Goal: Information Seeking & Learning: Learn about a topic

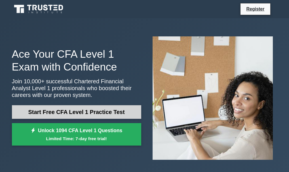
click at [69, 105] on link "Start Free CFA Level 1 Practice Test" at bounding box center [76, 112] width 129 height 14
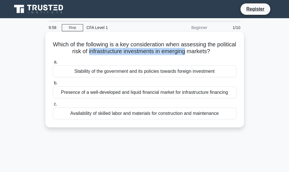
drag, startPoint x: 97, startPoint y: 49, endPoint x: 198, endPoint y: 53, distance: 101.1
click at [198, 53] on h5 "Which of the following is a key consideration when assessing the political risk…" at bounding box center [144, 48] width 185 height 14
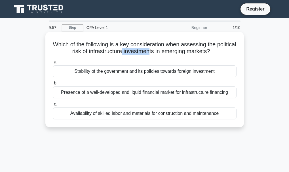
drag, startPoint x: 132, startPoint y: 52, endPoint x: 159, endPoint y: 53, distance: 27.0
click at [159, 53] on h5 "Which of the following is a key consideration when assessing the political risk…" at bounding box center [144, 48] width 185 height 14
drag, startPoint x: 115, startPoint y: 44, endPoint x: 164, endPoint y: 48, distance: 49.2
click at [164, 48] on h5 "Which of the following is a key consideration when assessing the political risk…" at bounding box center [144, 48] width 185 height 14
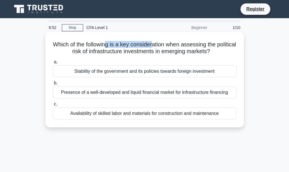
click at [164, 48] on h5 "Which of the following is a key consideration when assessing the political risk…" at bounding box center [144, 48] width 185 height 14
drag, startPoint x: 100, startPoint y: 53, endPoint x: 92, endPoint y: 53, distance: 7.9
click at [92, 53] on h5 "Which of the following is a key consideration when assessing the political risk…" at bounding box center [144, 48] width 185 height 14
click at [103, 52] on h5 "Which of the following is a key consideration when assessing the political risk…" at bounding box center [144, 48] width 185 height 14
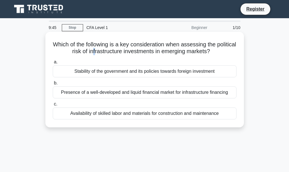
click at [103, 52] on h5 "Which of the following is a key consideration when assessing the political risk…" at bounding box center [144, 48] width 185 height 14
click at [100, 72] on div "Stability of the government and its policies towards foreign investment" at bounding box center [145, 71] width 184 height 12
click at [53, 64] on input "a. Stability of the government and its policies towards foreign investment" at bounding box center [53, 62] width 0 height 4
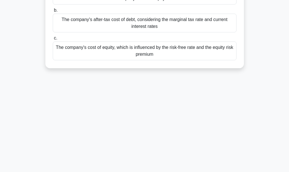
scroll to position [28, 0]
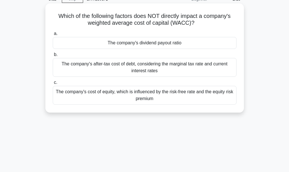
click at [115, 45] on div "The company's dividend payout ratio" at bounding box center [145, 43] width 184 height 12
click at [53, 35] on input "a. The company's dividend payout ratio" at bounding box center [53, 34] width 0 height 4
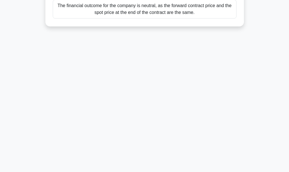
scroll to position [78, 0]
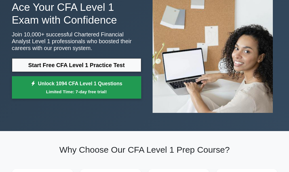
scroll to position [57, 0]
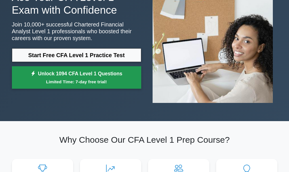
click at [66, 78] on small "Limited Time: 7-day free trial!" at bounding box center [76, 81] width 115 height 7
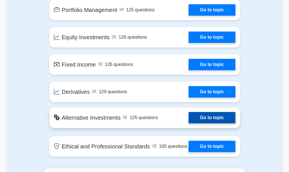
scroll to position [482, 0]
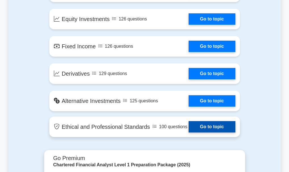
click at [220, 128] on link "Go to topic" at bounding box center [212, 126] width 47 height 11
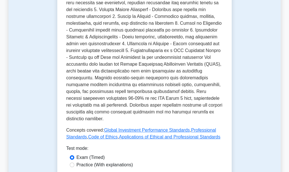
scroll to position [369, 0]
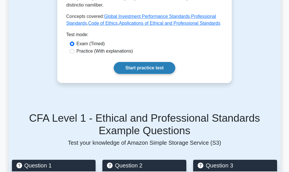
click at [136, 62] on link "Start practice test" at bounding box center [145, 68] width 62 height 12
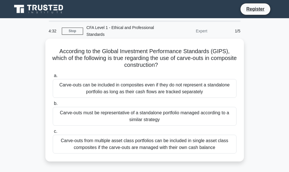
click at [143, 115] on div "Carve-outs must be representative of a standalone portfolio managed according t…" at bounding box center [145, 116] width 184 height 19
click at [53, 105] on input "b. Carve-outs must be representative of a standalone portfolio managed accordin…" at bounding box center [53, 104] width 0 height 4
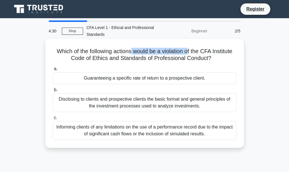
drag, startPoint x: 131, startPoint y: 51, endPoint x: 189, endPoint y: 53, distance: 58.2
click at [189, 53] on h5 "Which of the following actions would be a violation of the CFA Institute Code o…" at bounding box center [144, 55] width 185 height 14
click at [114, 76] on div "Guaranteeing a specific rate of return to a prospective client." at bounding box center [145, 78] width 184 height 12
click at [53, 71] on input "a. Guaranteeing a specific rate of return to a prospective client." at bounding box center [53, 69] width 0 height 4
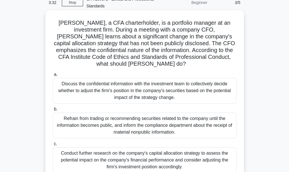
scroll to position [57, 0]
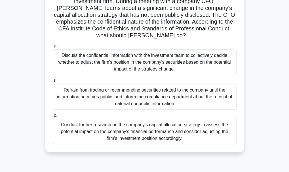
click at [153, 84] on div "Refrain from trading or recommending securities related to the company until th…" at bounding box center [145, 97] width 184 height 26
click at [53, 81] on input "b. Refrain from trading or recommending securities related to the company until…" at bounding box center [53, 81] width 0 height 4
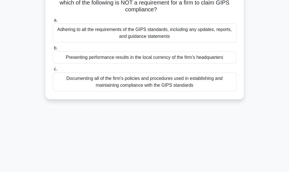
scroll to position [0, 0]
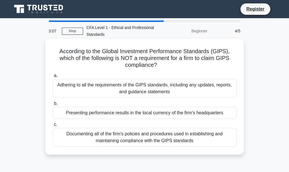
click at [141, 114] on div "Presenting performance results in the local currency of the firm's headquarters" at bounding box center [145, 113] width 184 height 12
click at [53, 105] on input "b. Presenting performance results in the local currency of the firm's headquart…" at bounding box center [53, 104] width 0 height 4
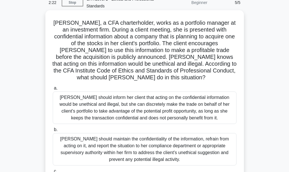
scroll to position [57, 0]
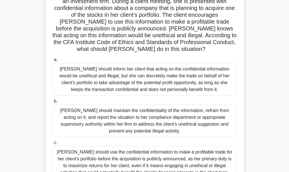
click at [134, 116] on div "[PERSON_NAME] should maintain the confidentiality of the information, refrain f…" at bounding box center [145, 120] width 184 height 32
click at [53, 103] on input "b. Julia should maintain the confidentiality of the information, refrain from a…" at bounding box center [53, 101] width 0 height 4
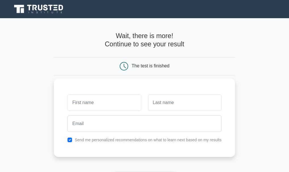
click at [106, 101] on input "text" at bounding box center [104, 102] width 73 height 16
type input "AAFREEN"
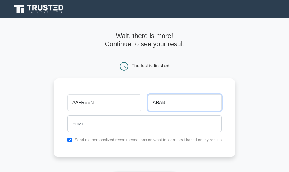
type input "ARAB"
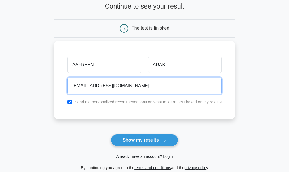
scroll to position [57, 0]
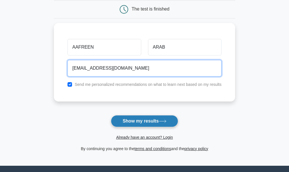
type input "Arab.afreen786@gmail.com"
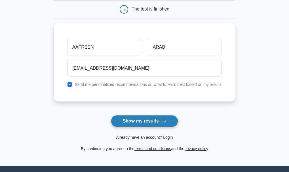
click at [136, 116] on button "Show my results" at bounding box center [144, 121] width 67 height 12
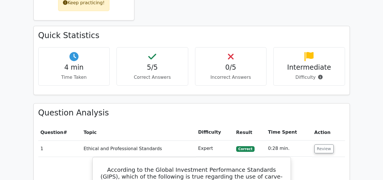
scroll to position [312, 0]
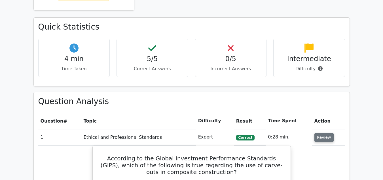
click at [289, 133] on button "Review" at bounding box center [324, 137] width 19 height 9
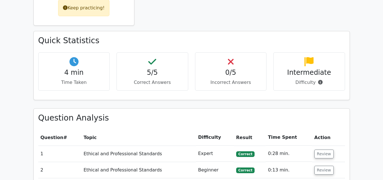
scroll to position [340, 0]
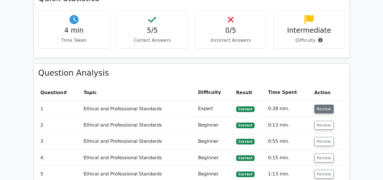
click at [289, 104] on button "Review" at bounding box center [324, 108] width 19 height 9
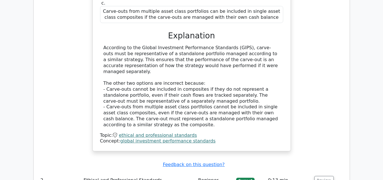
scroll to position [624, 0]
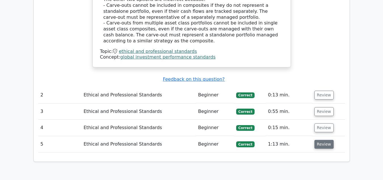
click at [289, 140] on button "Review" at bounding box center [324, 144] width 19 height 9
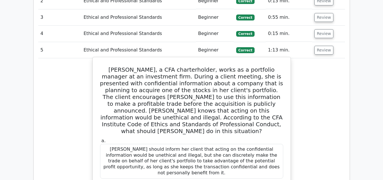
scroll to position [681, 0]
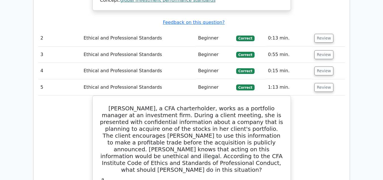
click at [289, 63] on td "Review" at bounding box center [328, 71] width 33 height 16
click at [289, 66] on button "Review" at bounding box center [324, 70] width 19 height 9
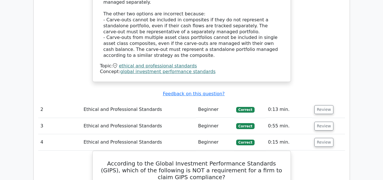
scroll to position [596, 0]
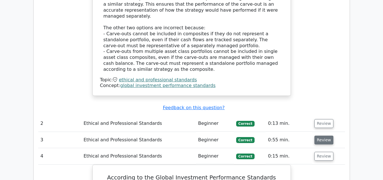
click at [289, 135] on button "Review" at bounding box center [324, 139] width 19 height 9
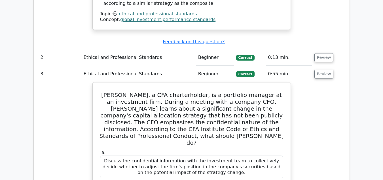
scroll to position [652, 0]
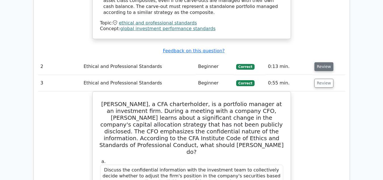
click at [289, 62] on button "Review" at bounding box center [324, 66] width 19 height 9
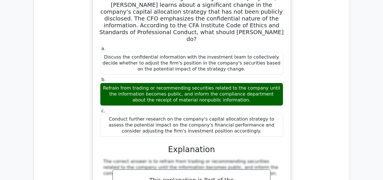
scroll to position [1050, 0]
